Goal: Task Accomplishment & Management: Contribute content

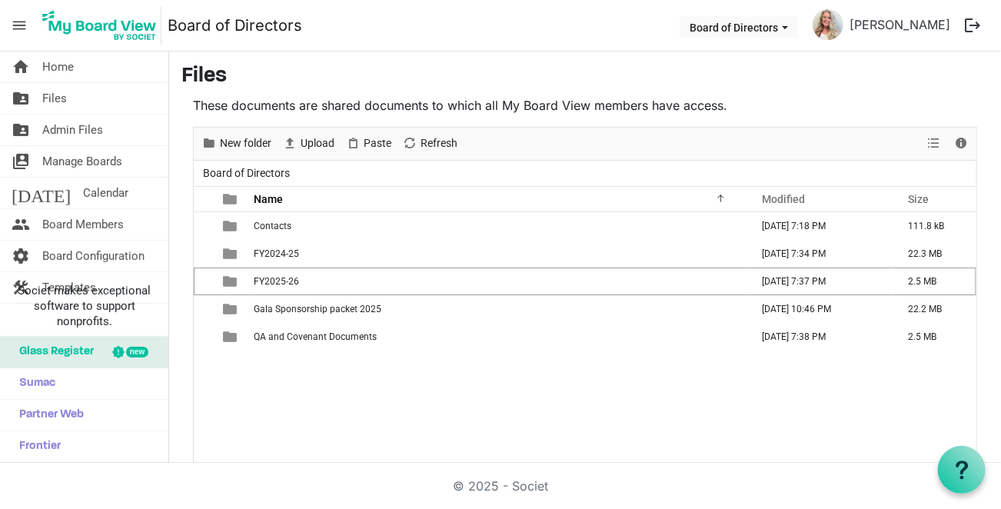
scroll to position [8, 0]
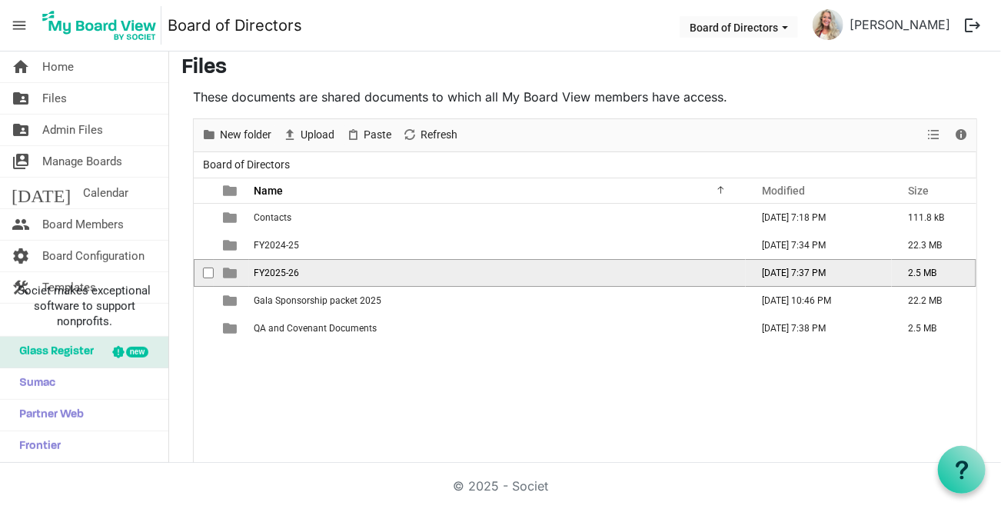
click at [261, 271] on span "FY2025-26" at bounding box center [276, 273] width 45 height 11
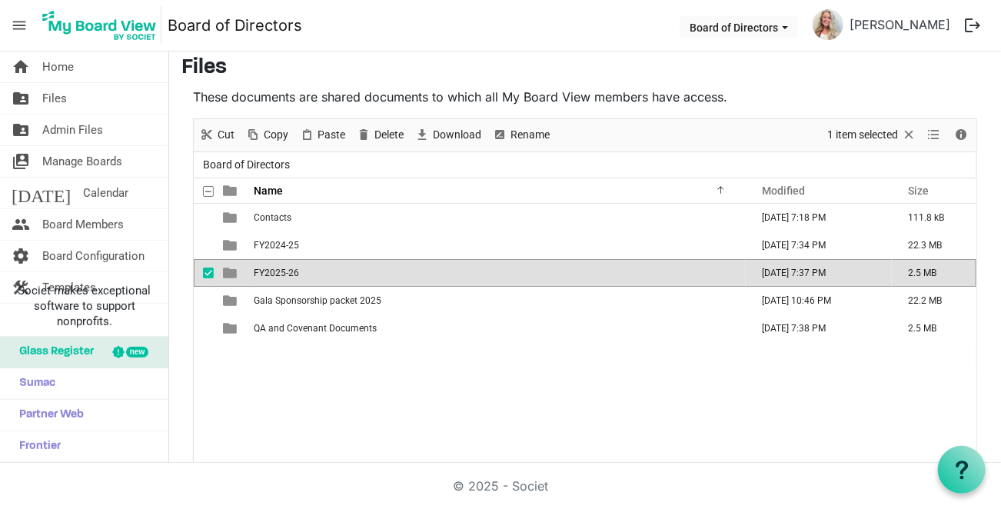
click at [261, 271] on span "FY2025-26" at bounding box center [276, 273] width 45 height 11
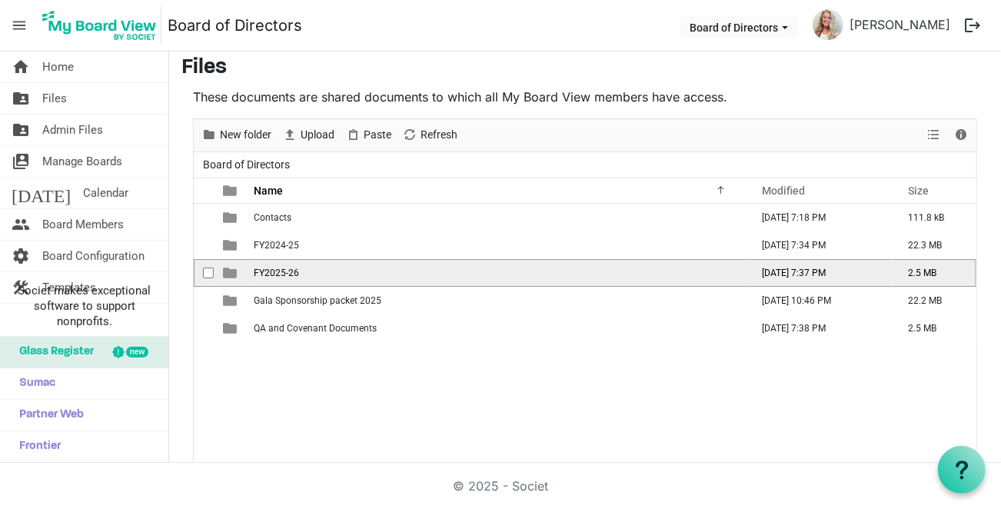
click at [261, 271] on span "FY2025-26" at bounding box center [276, 273] width 45 height 11
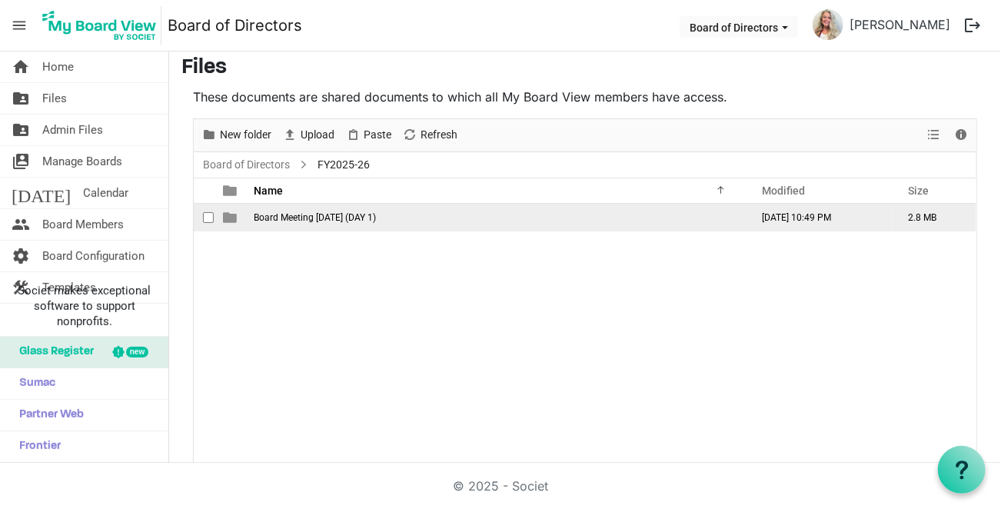
click at [278, 214] on span "Board Meeting August 26, 2025 (DAY 1)" at bounding box center [315, 217] width 122 height 11
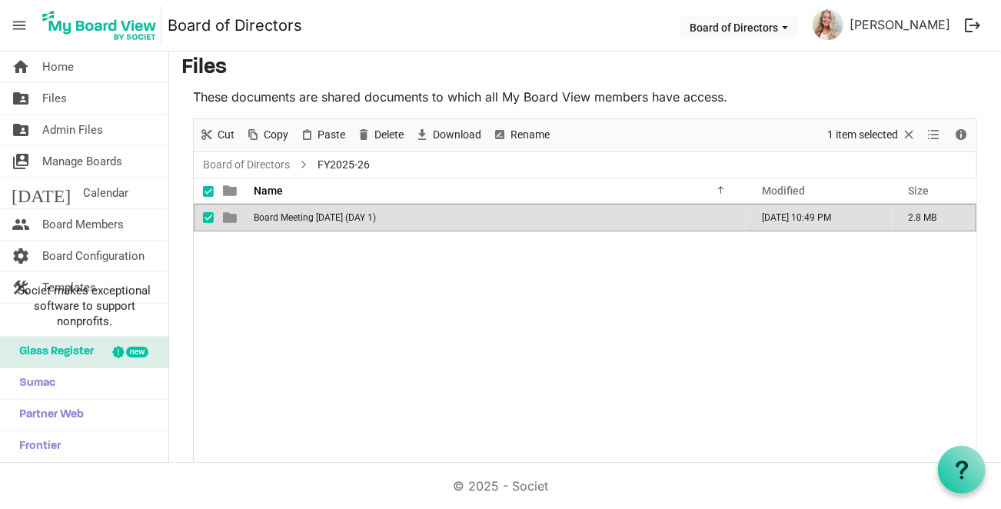
click at [278, 214] on span "Board Meeting August 26, 2025 (DAY 1)" at bounding box center [315, 217] width 122 height 11
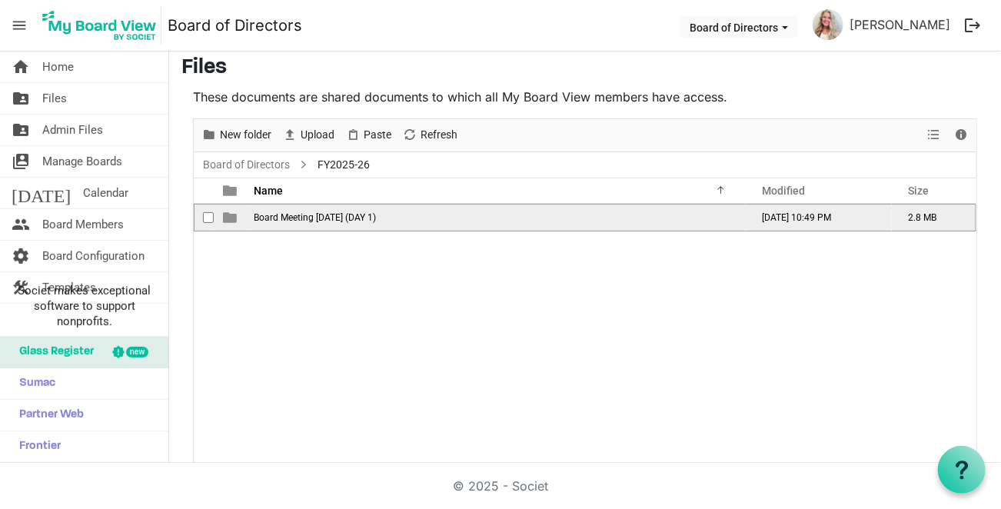
click at [278, 214] on span "Board Meeting August 26, 2025 (DAY 1)" at bounding box center [315, 217] width 122 height 11
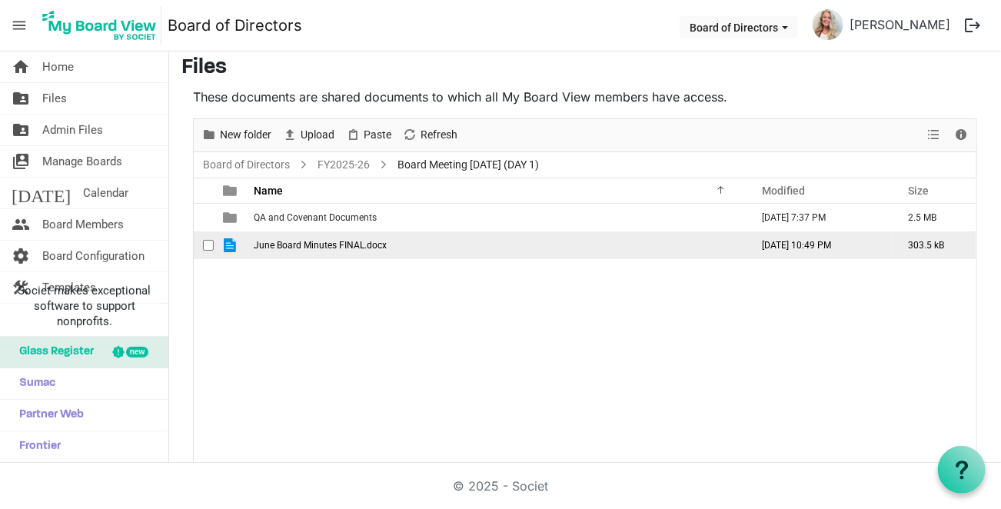
click at [275, 243] on span "June Board Minutes FINAL.docx" at bounding box center [320, 245] width 133 height 11
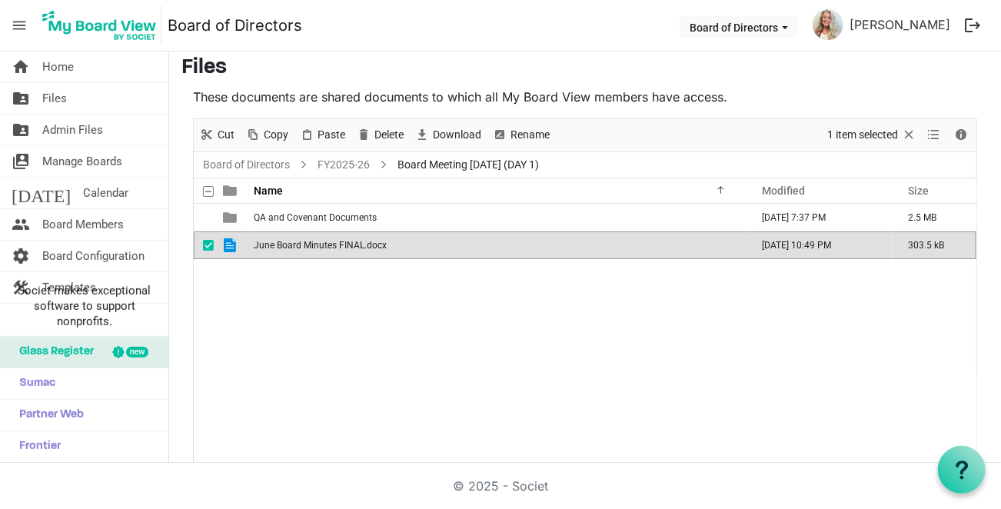
click at [275, 243] on span "June Board Minutes FINAL.docx" at bounding box center [320, 245] width 133 height 11
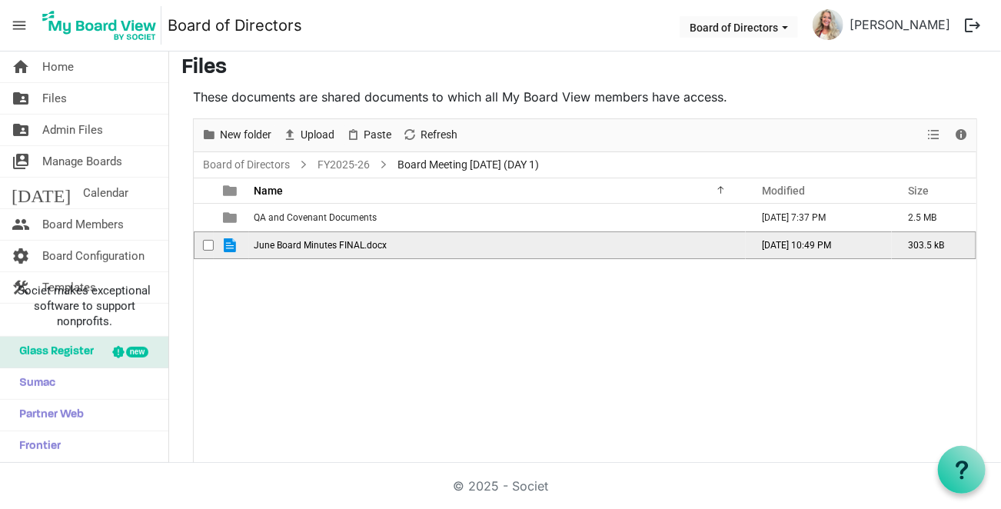
click at [275, 243] on span "June Board Minutes FINAL.docx" at bounding box center [320, 245] width 133 height 11
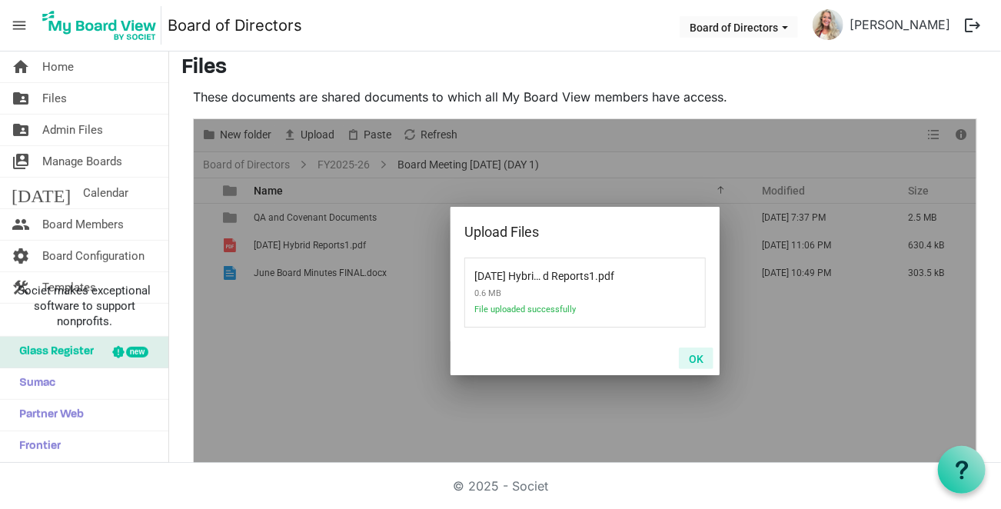
click at [696, 354] on button "OK" at bounding box center [696, 359] width 35 height 22
click at [692, 356] on button "OK" at bounding box center [696, 359] width 35 height 22
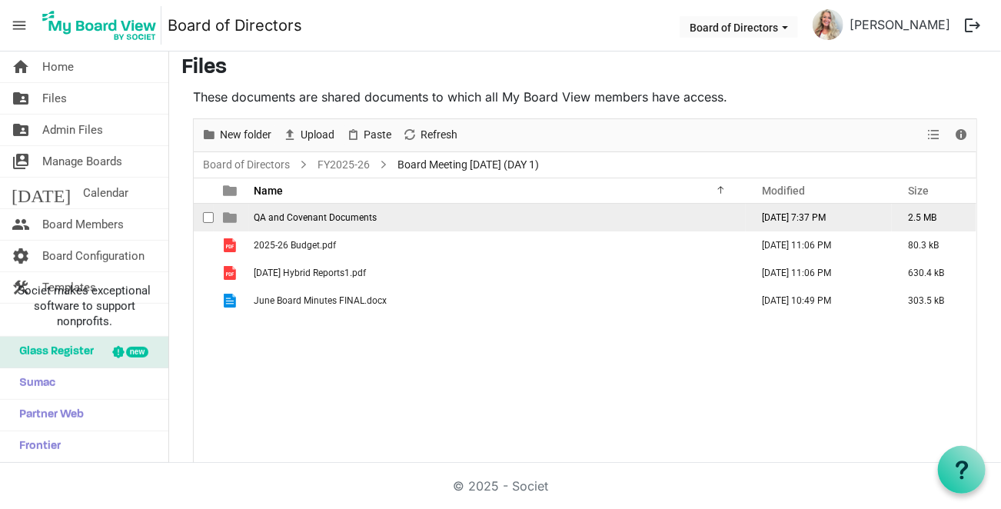
click at [321, 218] on span "QA and Covenant Documents" at bounding box center [315, 217] width 123 height 11
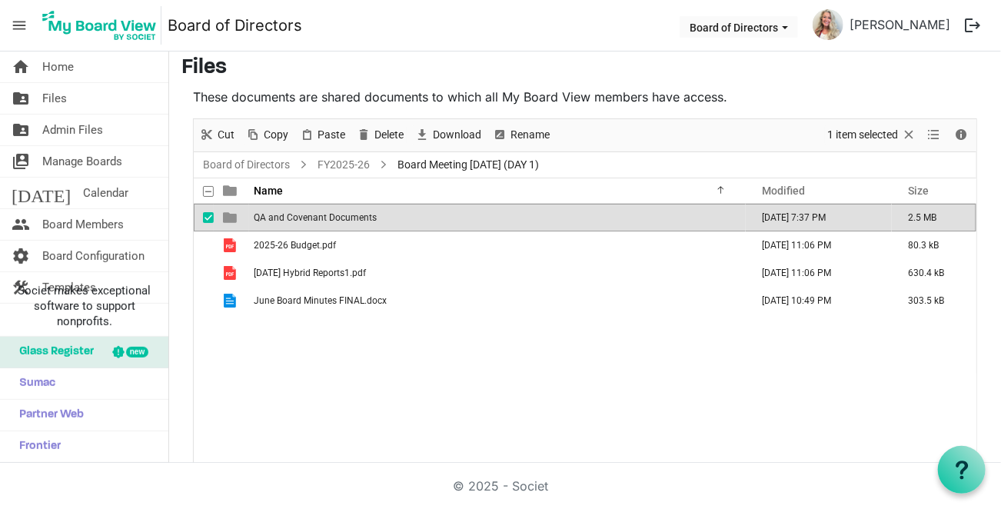
click at [321, 218] on span "QA and Covenant Documents" at bounding box center [315, 217] width 123 height 11
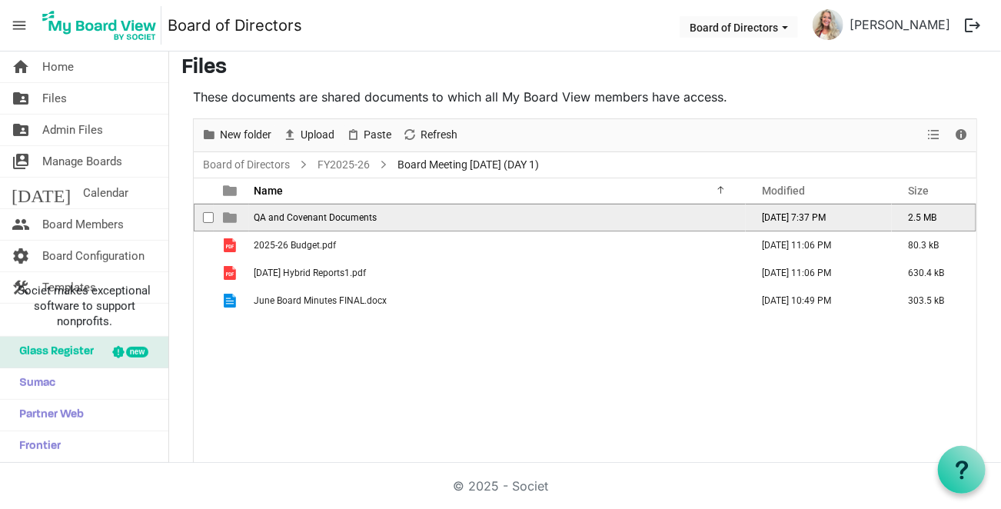
click at [321, 218] on span "QA and Covenant Documents" at bounding box center [315, 217] width 123 height 11
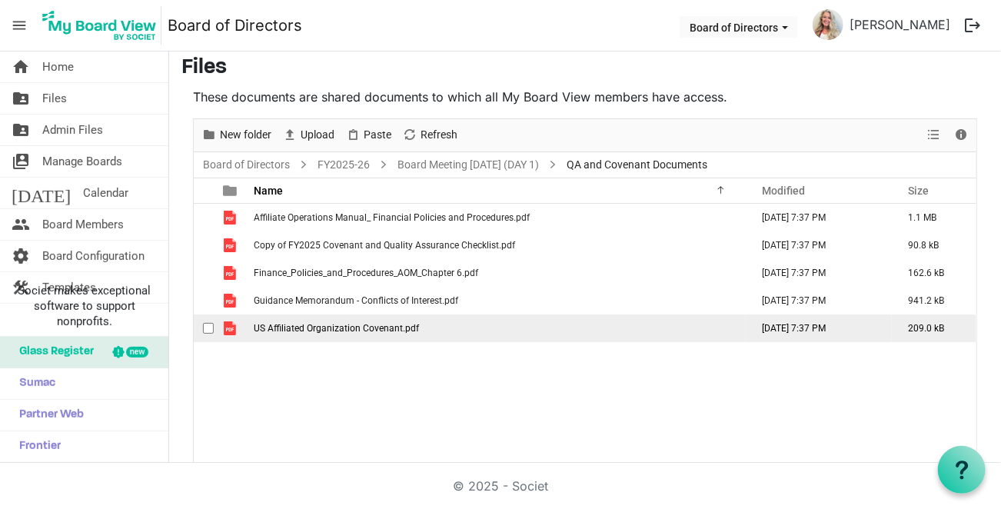
click at [408, 326] on span "US Affiliated Organization Covenant.pdf" at bounding box center [336, 328] width 165 height 11
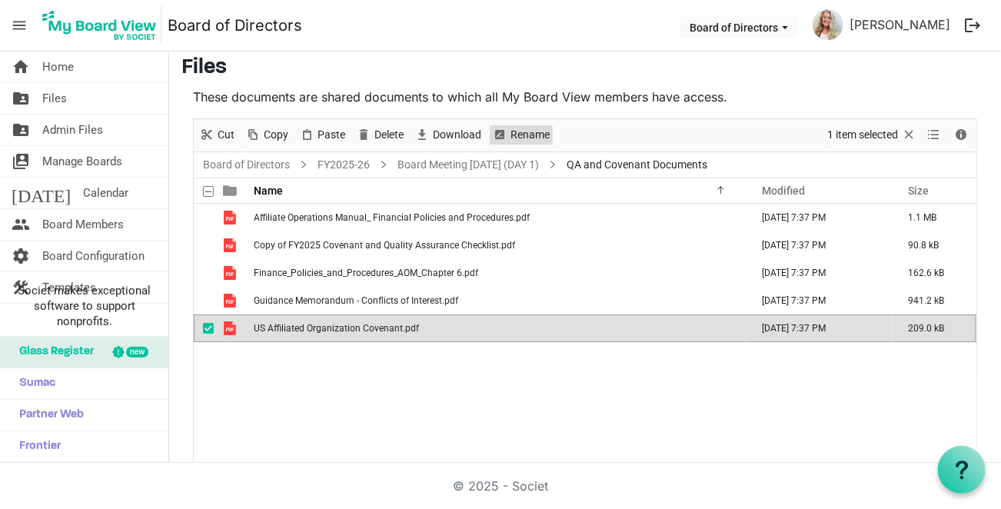
click at [528, 130] on span "Rename" at bounding box center [530, 134] width 42 height 19
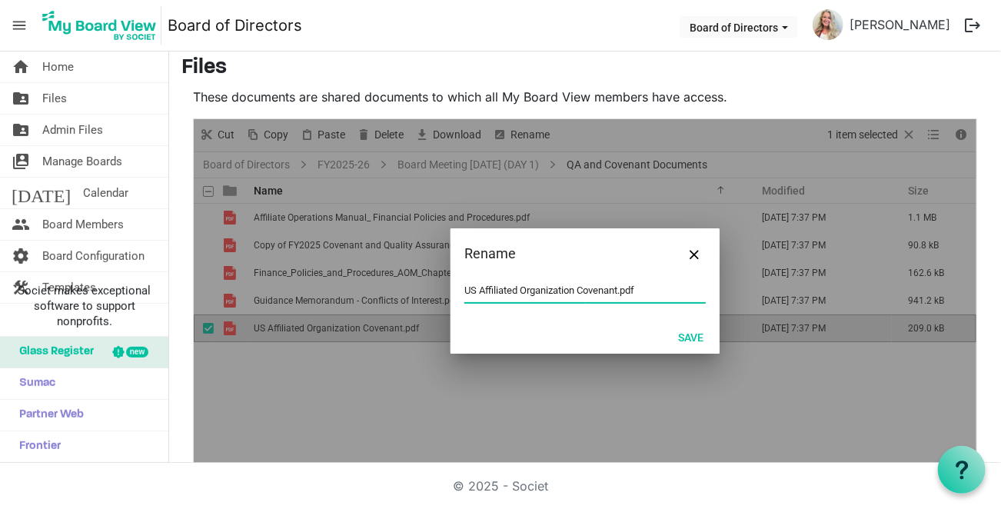
click at [464, 287] on input "US Affiliated Organization Covenant.pdf" at bounding box center [584, 290] width 241 height 23
click at [688, 341] on button "Save" at bounding box center [690, 337] width 45 height 22
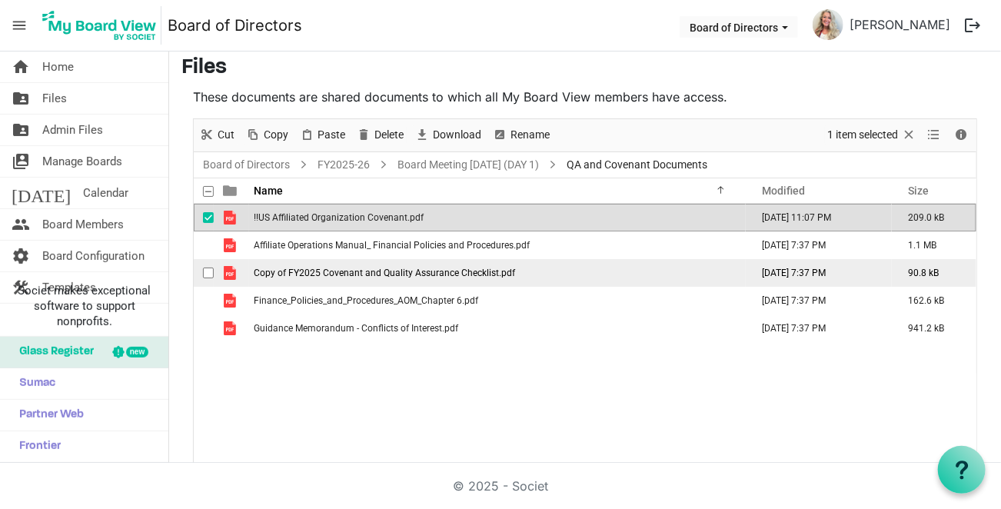
click at [265, 275] on span "Copy of FY2025 Covenant and Quality Assurance Checklist.pdf" at bounding box center [384, 273] width 261 height 11
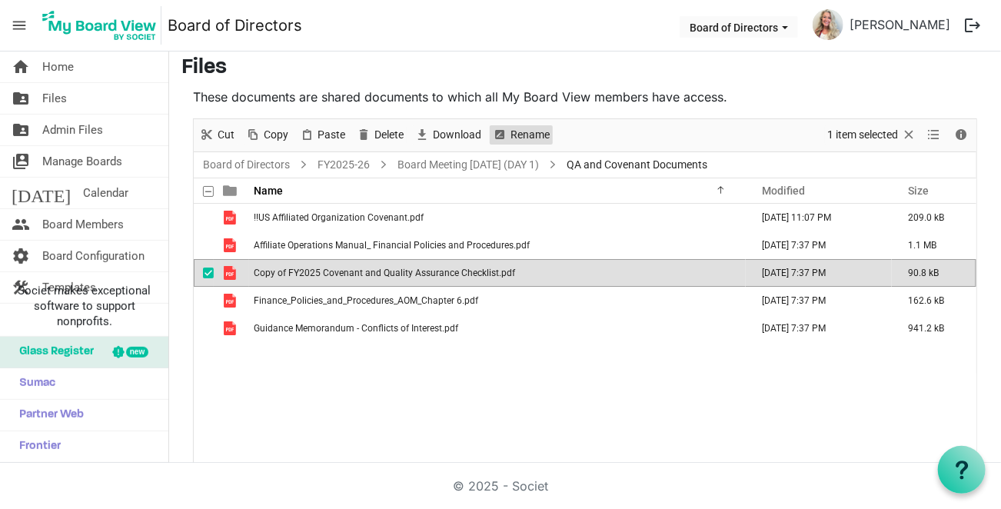
click at [525, 131] on span "Rename" at bounding box center [530, 134] width 42 height 19
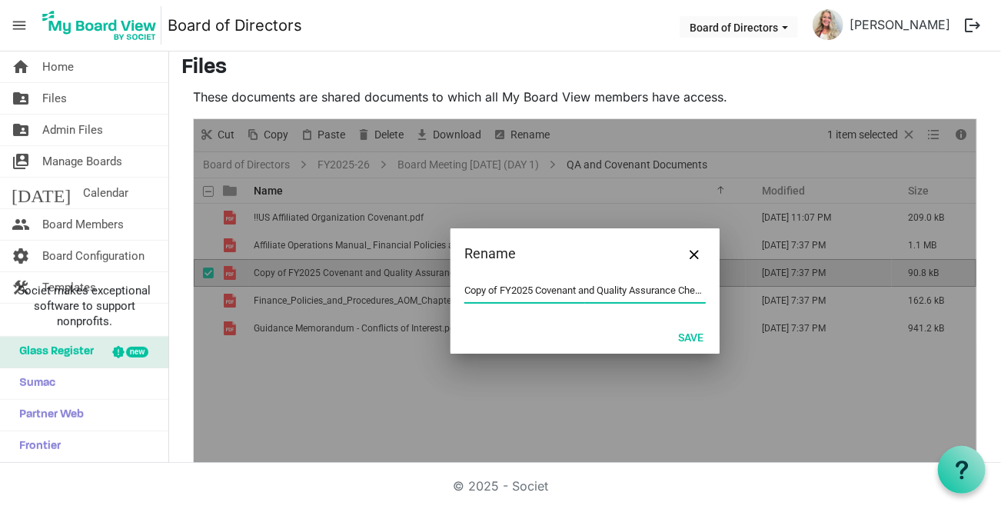
click at [464, 288] on input "Copy of FY2025 Covenant and Quality Assurance Checklist.pdf" at bounding box center [584, 290] width 241 height 23
type input "!!Copy of FY2025 Covenant and Quality Assurance Checklist.pdf"
click at [684, 338] on button "Save" at bounding box center [690, 337] width 45 height 22
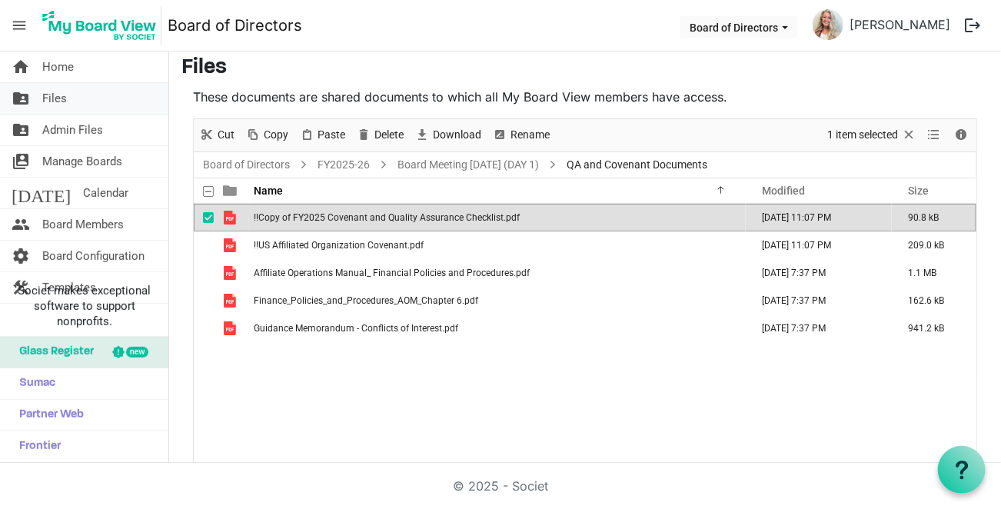
click at [49, 92] on span "Files" at bounding box center [54, 98] width 25 height 31
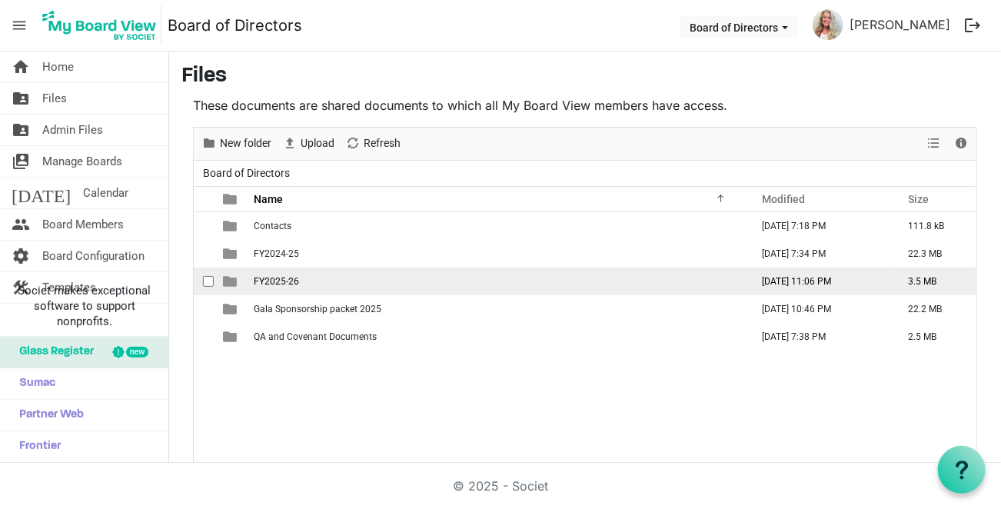
click at [268, 280] on span "FY2025-26" at bounding box center [276, 281] width 45 height 11
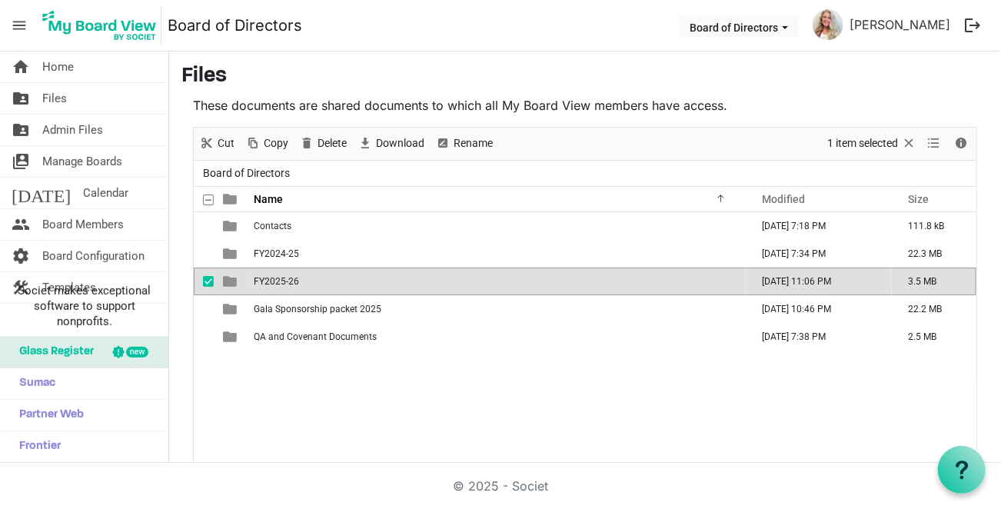
click at [268, 280] on span "FY2025-26" at bounding box center [276, 281] width 45 height 11
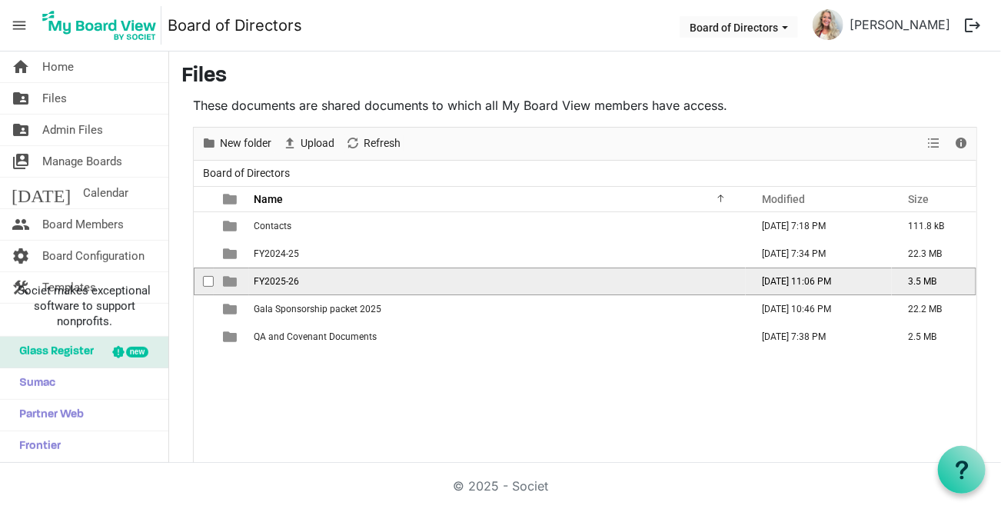
click at [268, 280] on span "FY2025-26" at bounding box center [276, 281] width 45 height 11
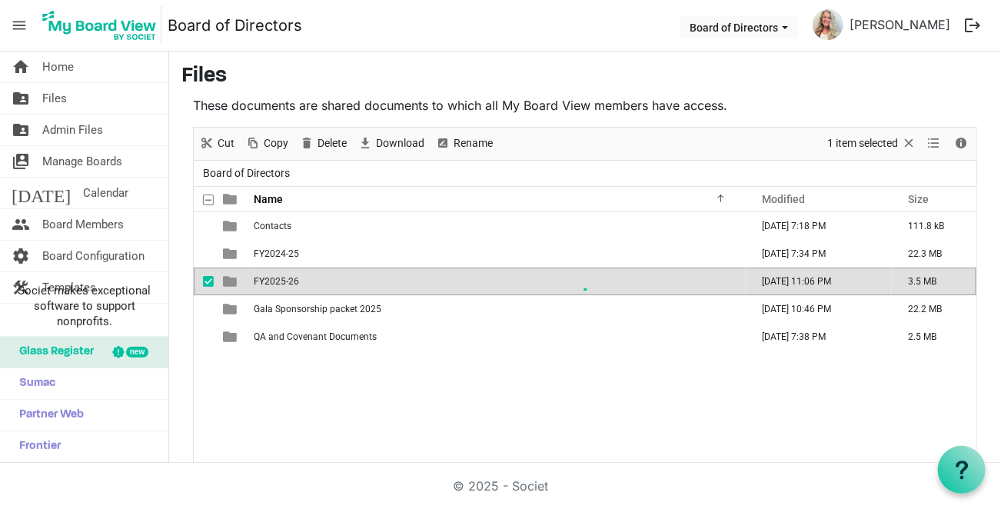
scroll to position [8, 0]
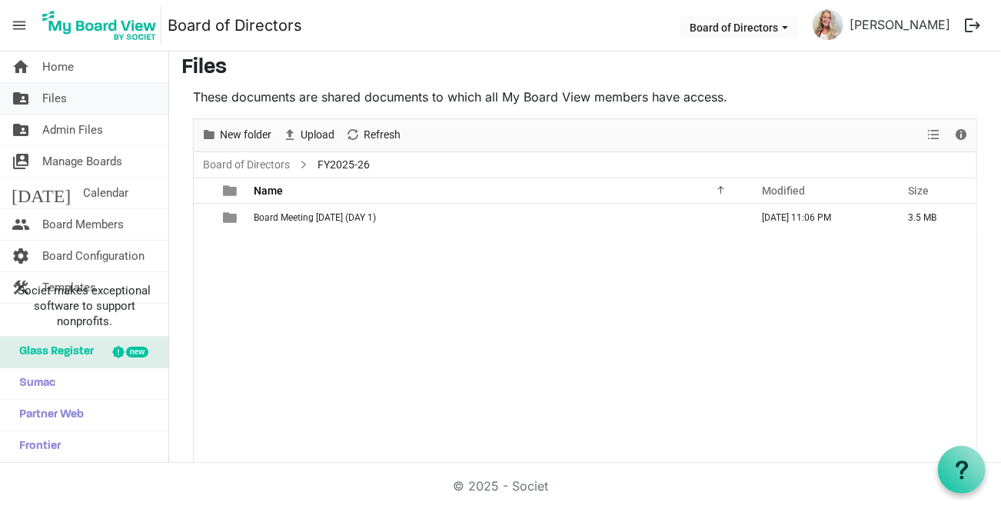
click at [50, 95] on span "Files" at bounding box center [54, 98] width 25 height 31
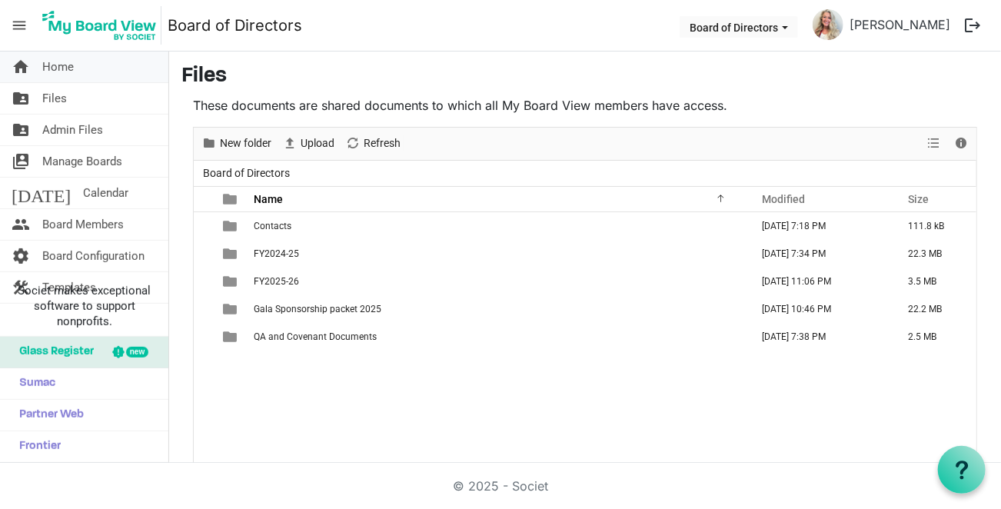
click at [60, 67] on span "Home" at bounding box center [58, 67] width 32 height 31
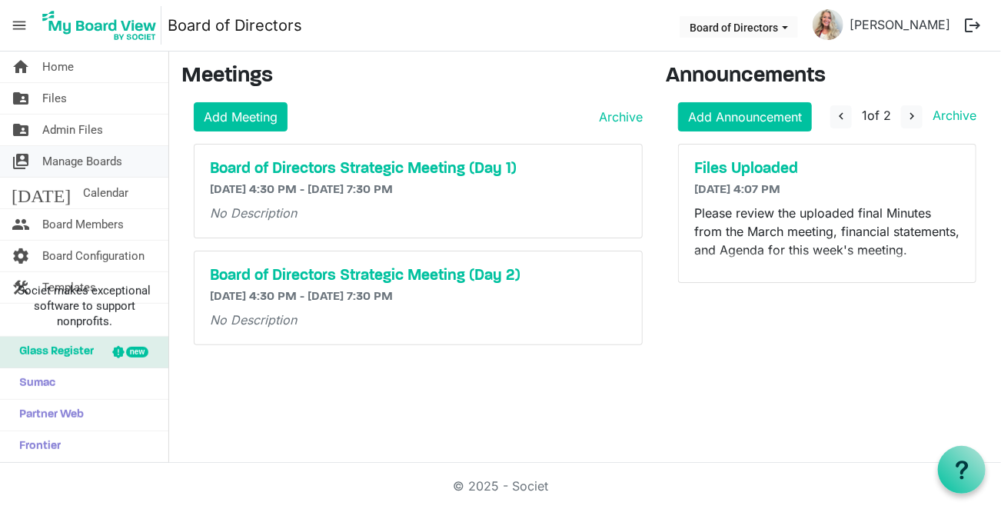
click at [65, 157] on span "Manage Boards" at bounding box center [82, 161] width 80 height 31
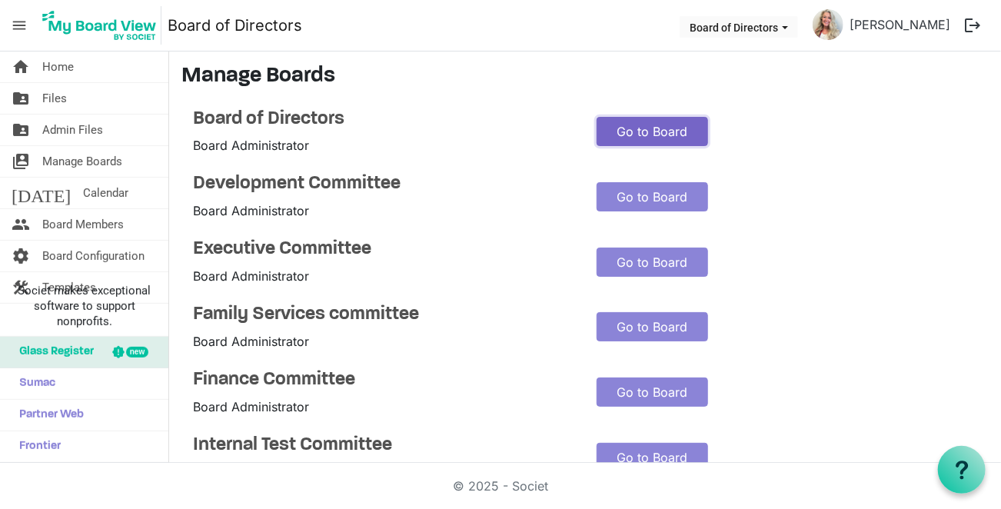
click at [665, 127] on link "Go to Board" at bounding box center [652, 131] width 111 height 29
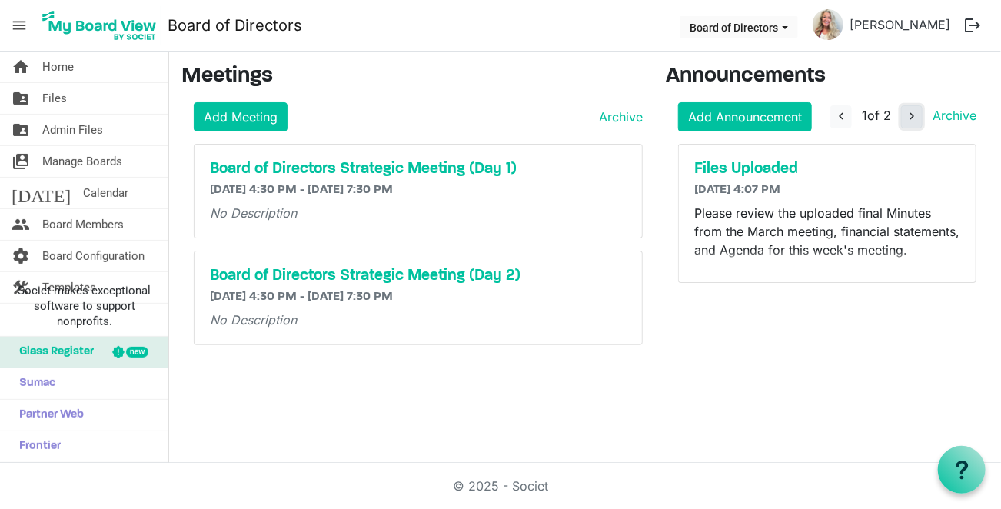
click at [914, 116] on span "navigate_next" at bounding box center [912, 116] width 14 height 14
click at [747, 116] on link "Add Announcement" at bounding box center [745, 116] width 134 height 29
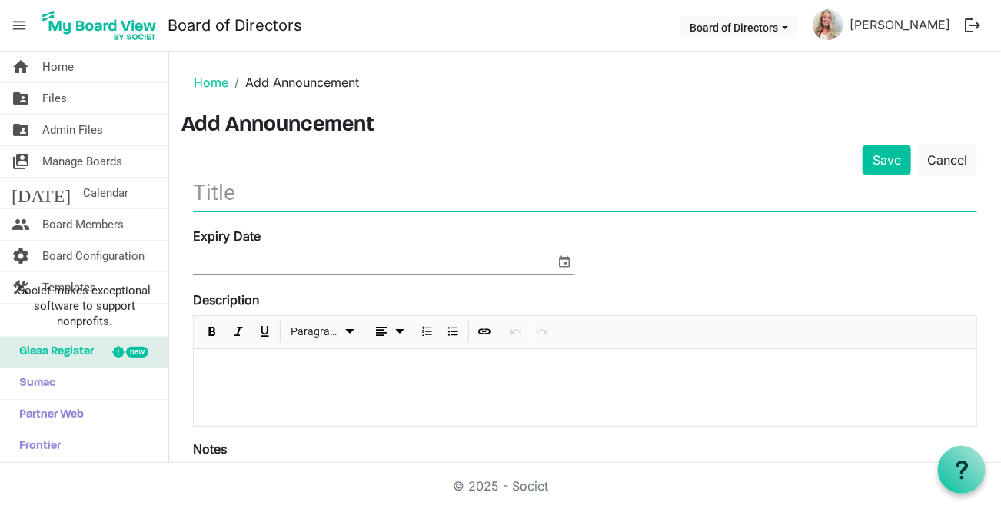
click at [210, 190] on input "text" at bounding box center [585, 193] width 784 height 36
